Goal: Use online tool/utility: Utilize a website feature to perform a specific function

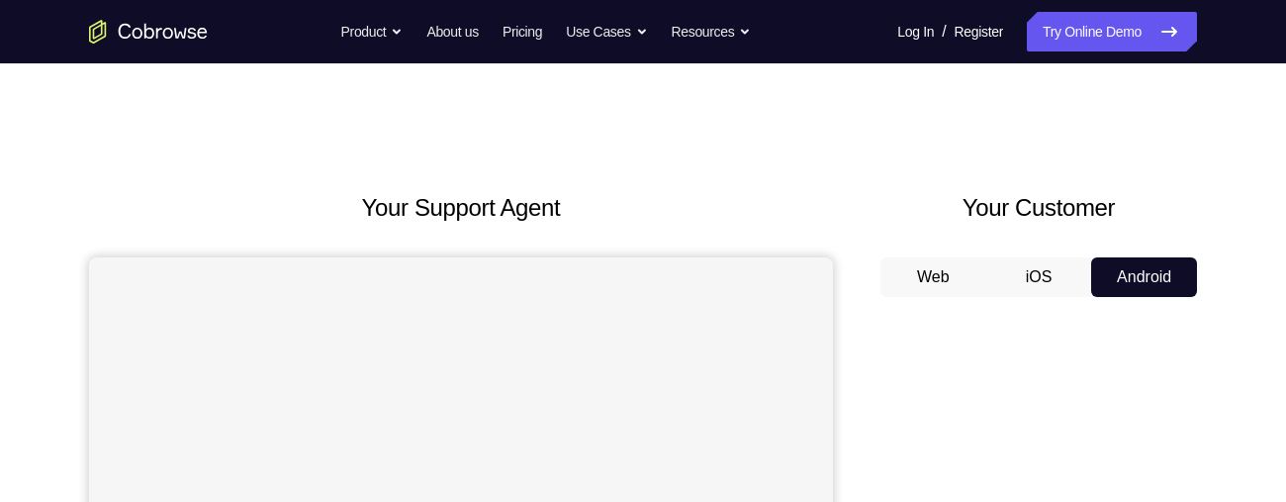
scroll to position [96, 0]
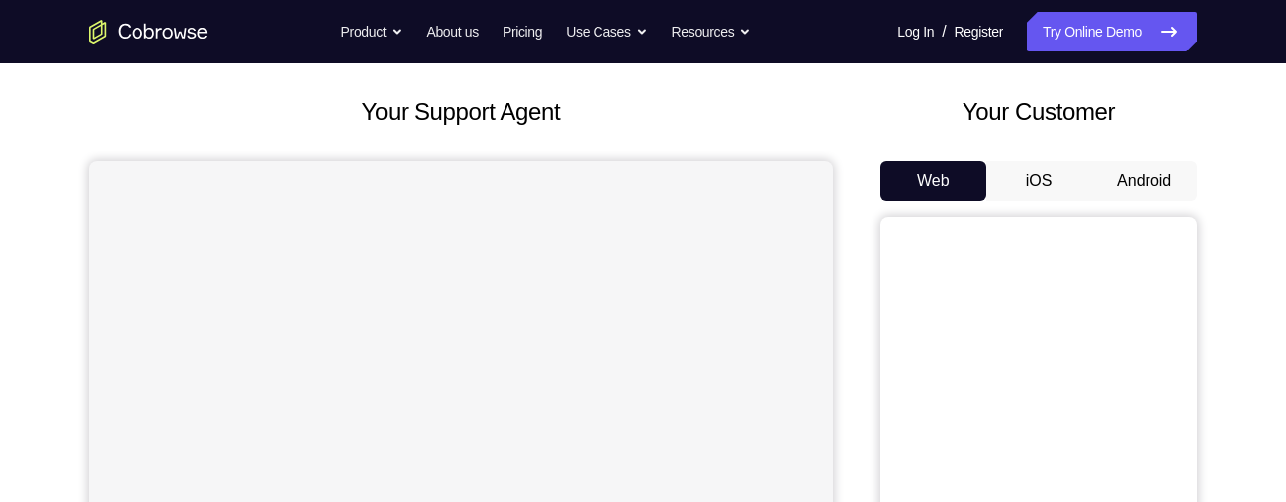
click at [1139, 172] on button "Android" at bounding box center [1144, 181] width 106 height 40
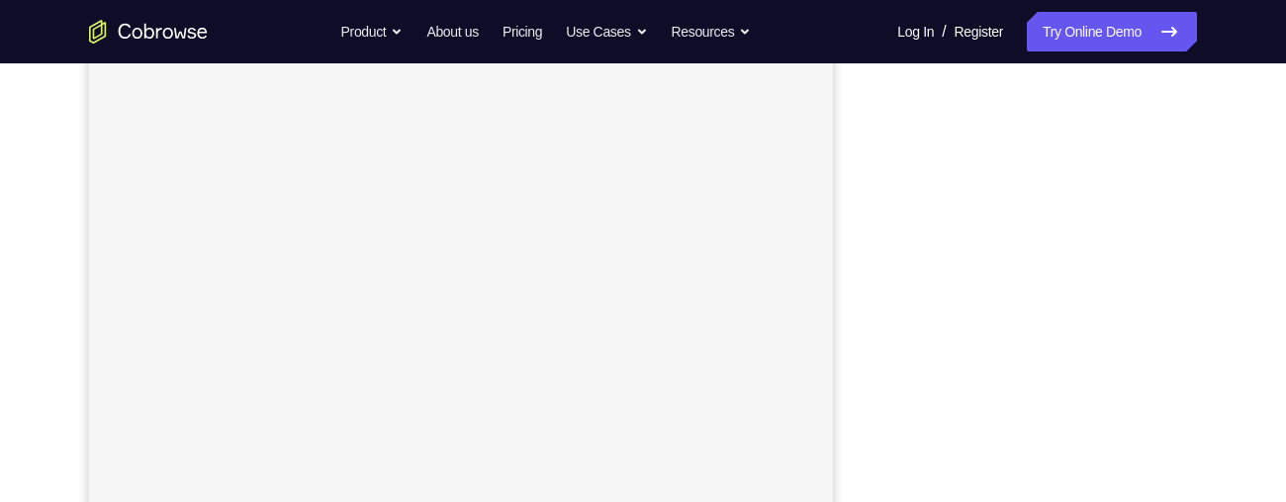
scroll to position [388, 0]
click at [1271, 204] on div "Your Support Agent Your Customer Web iOS Android Next Steps We’d be happy to gi…" at bounding box center [643, 327] width 1266 height 1305
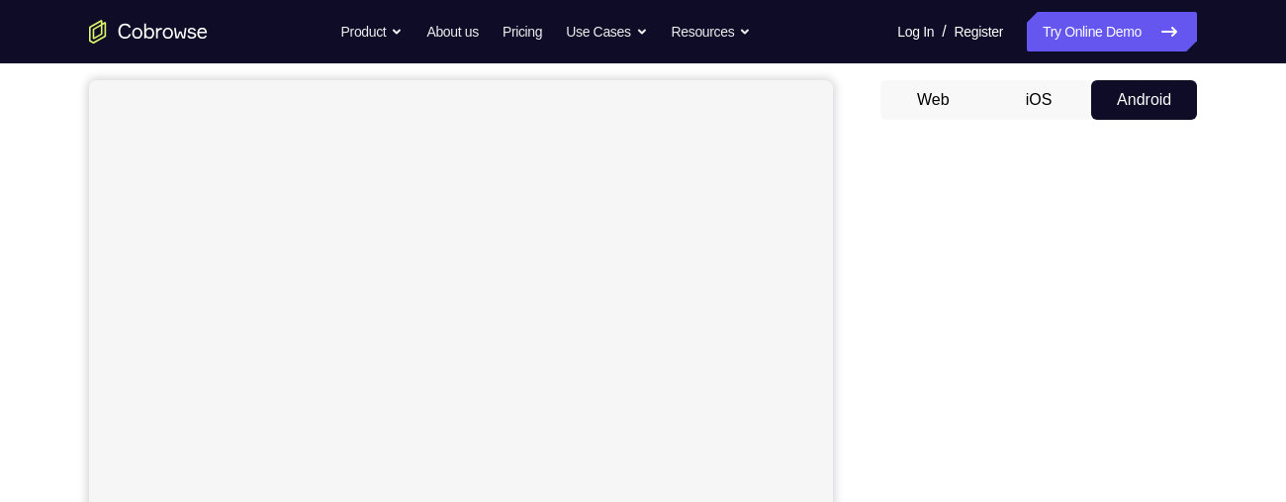
scroll to position [181, 0]
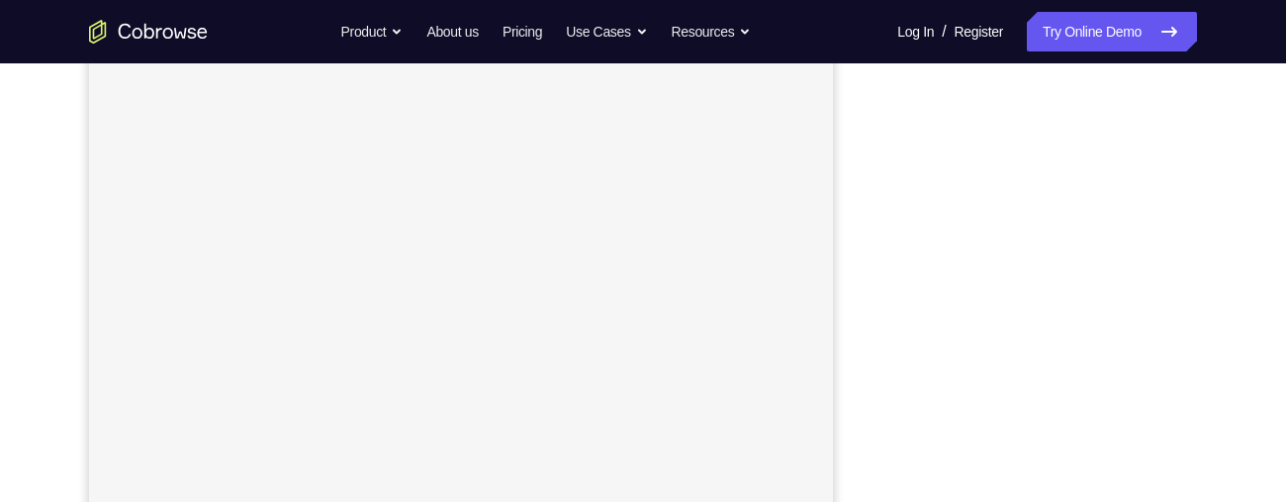
scroll to position [332, 0]
click at [1206, 243] on div "Your Support Agent Your Customer Web iOS Android Next Steps We’d be happy to gi…" at bounding box center [643, 383] width 1266 height 1305
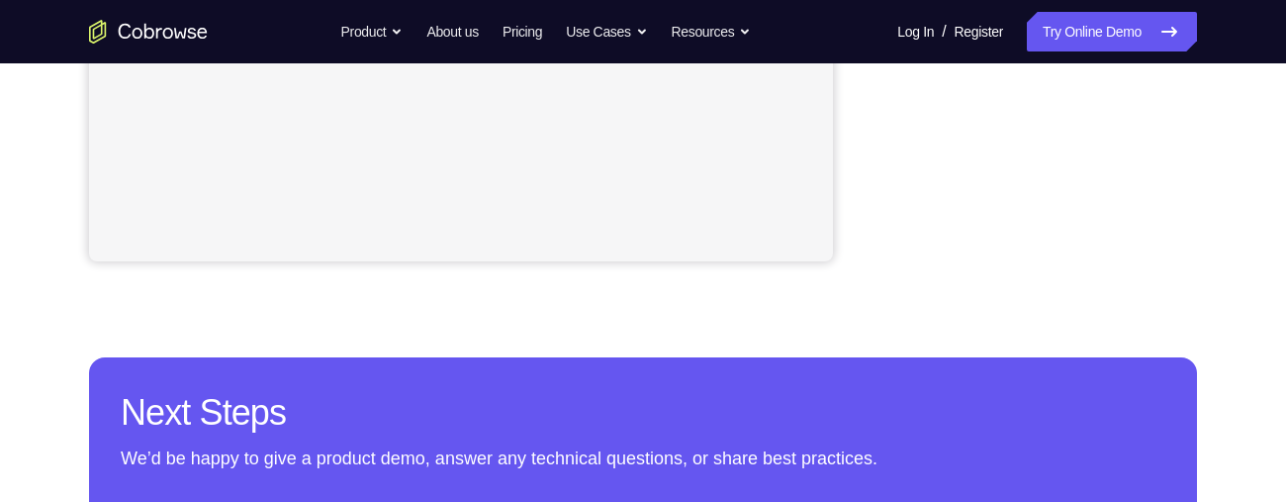
scroll to position [663, 0]
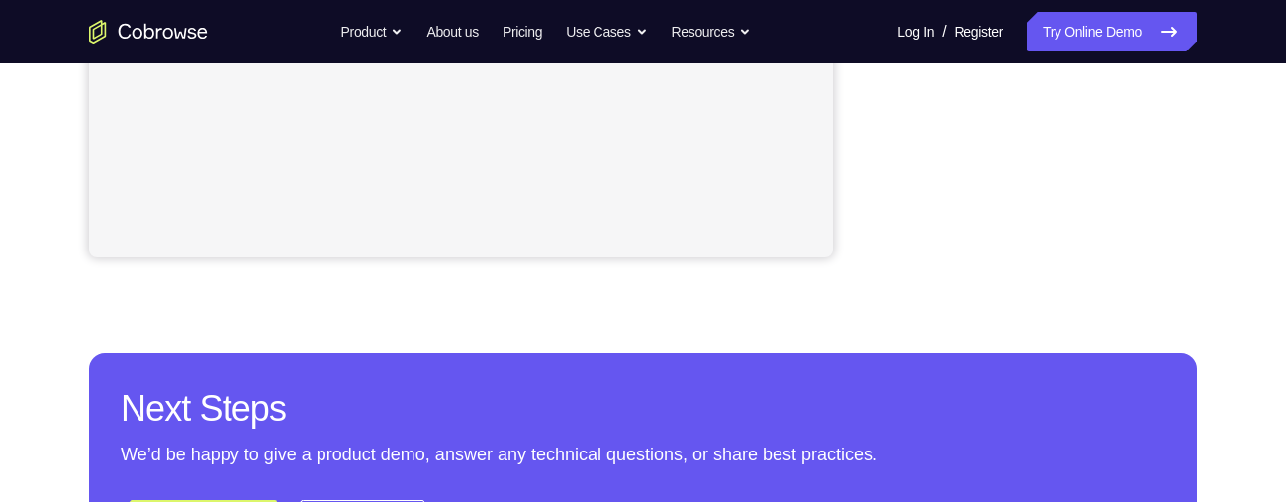
click at [1213, 259] on div "Your Support Agent Your Customer Web iOS Android Next Steps We’d be happy to gi…" at bounding box center [643, 52] width 1266 height 1305
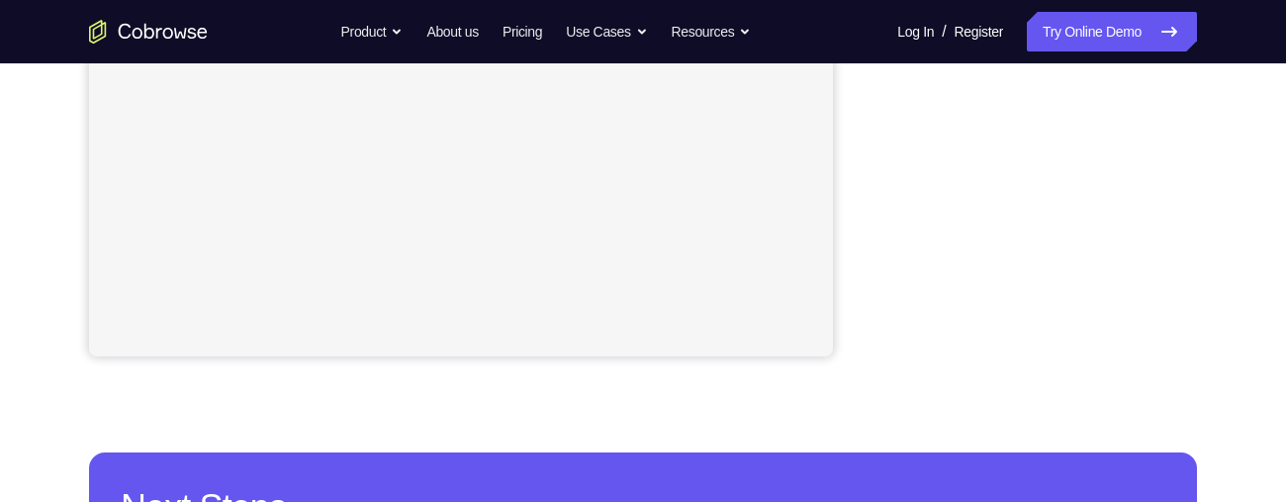
scroll to position [565, 0]
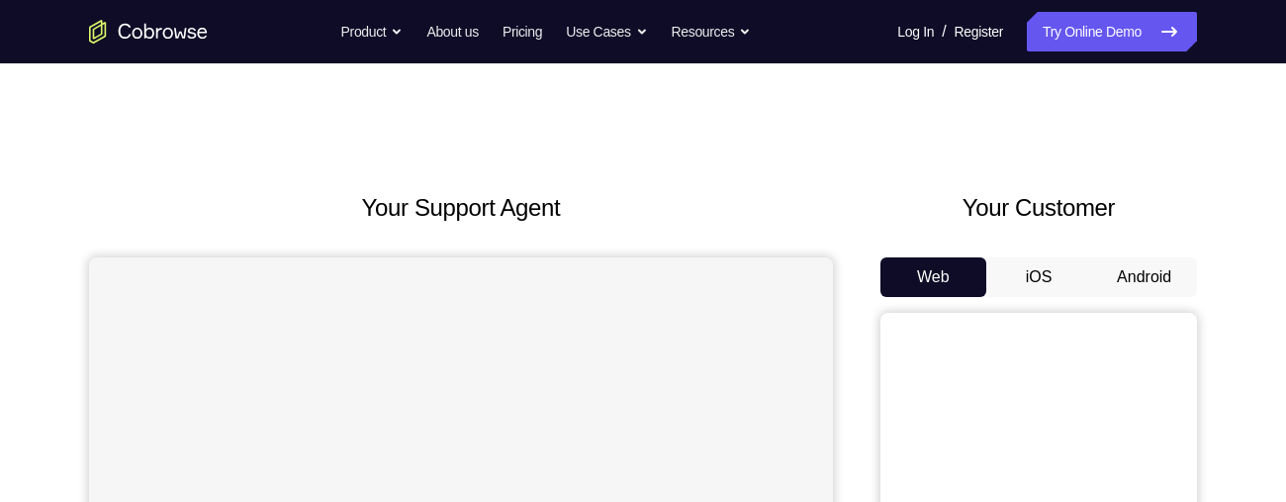
click at [1152, 280] on button "Android" at bounding box center [1144, 277] width 106 height 40
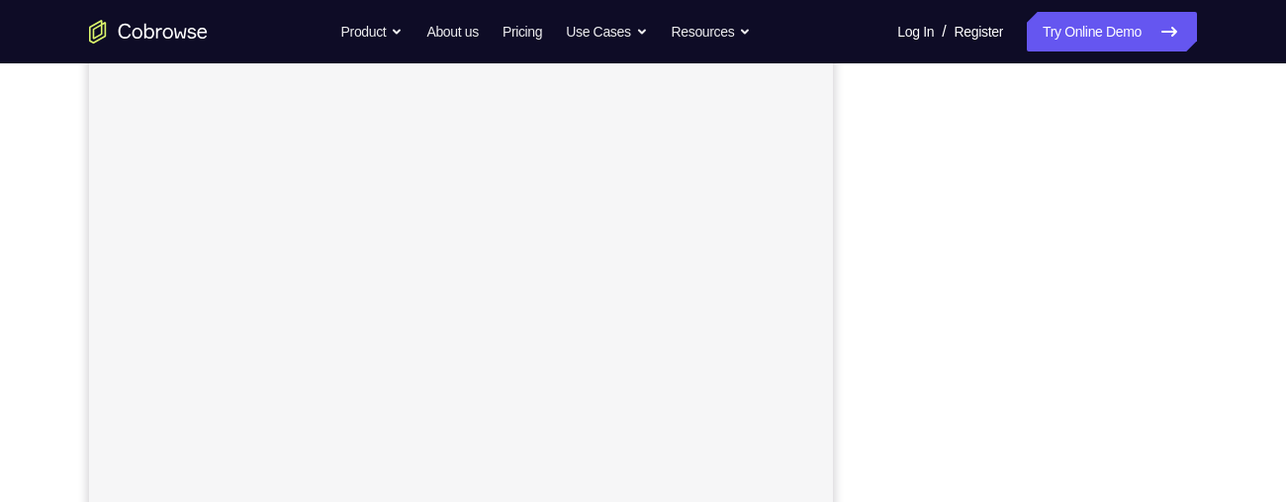
scroll to position [312, 0]
